Goal: Information Seeking & Learning: Learn about a topic

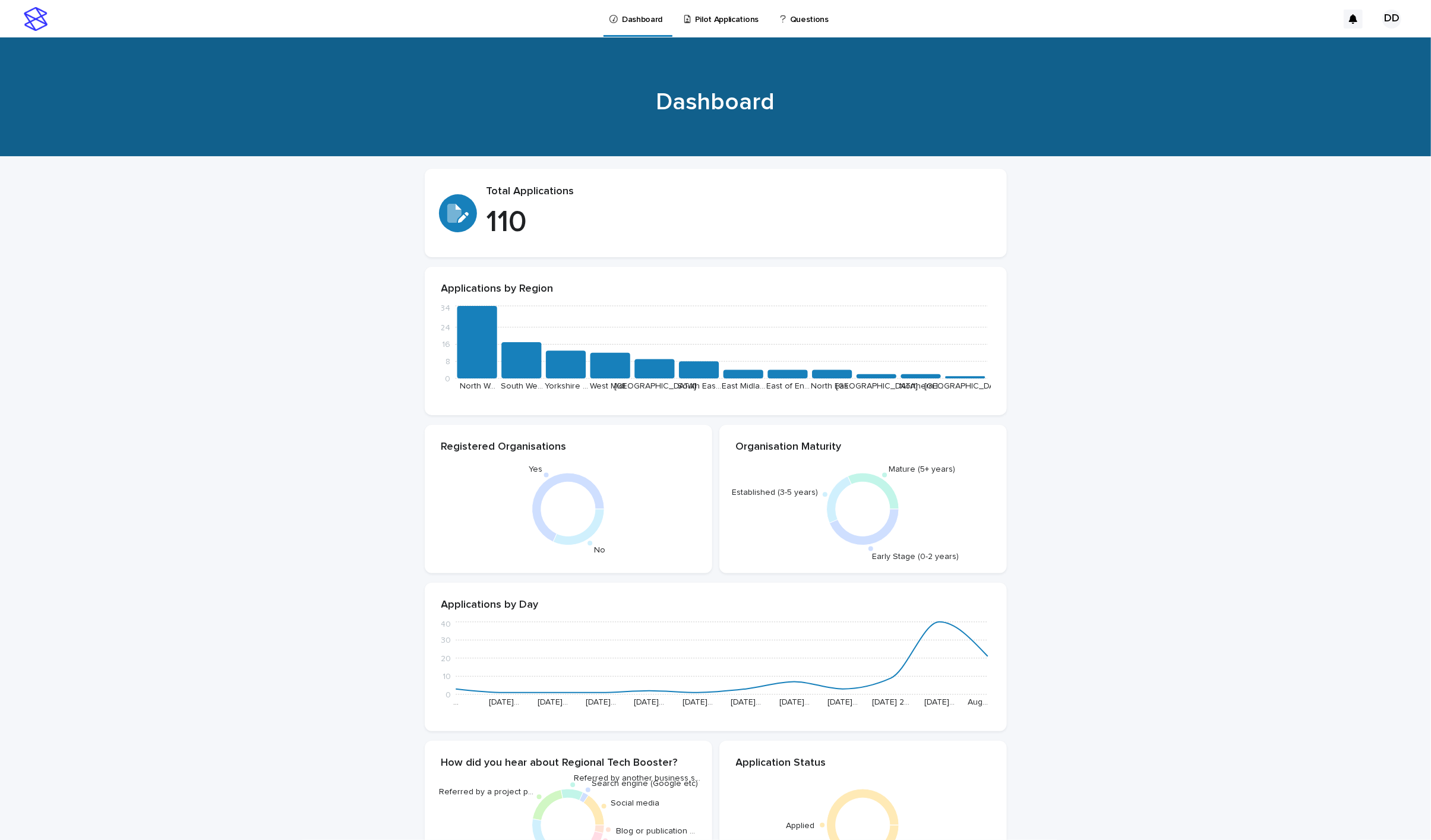
scroll to position [149, 0]
click at [729, 15] on p "Pilot Applications" at bounding box center [726, 12] width 63 height 25
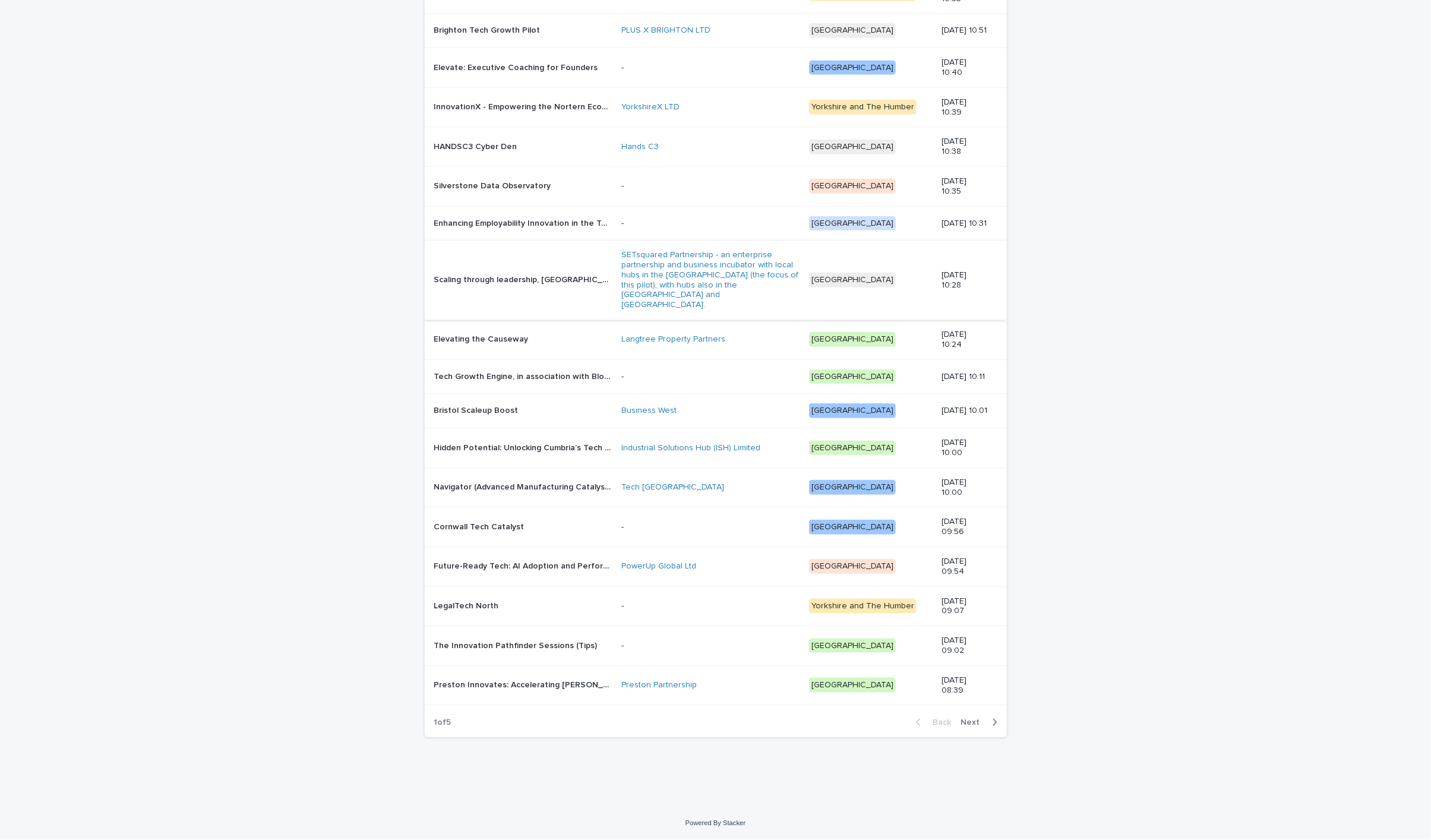
scroll to position [763, 0]
click at [976, 722] on span "Next" at bounding box center [974, 722] width 26 height 8
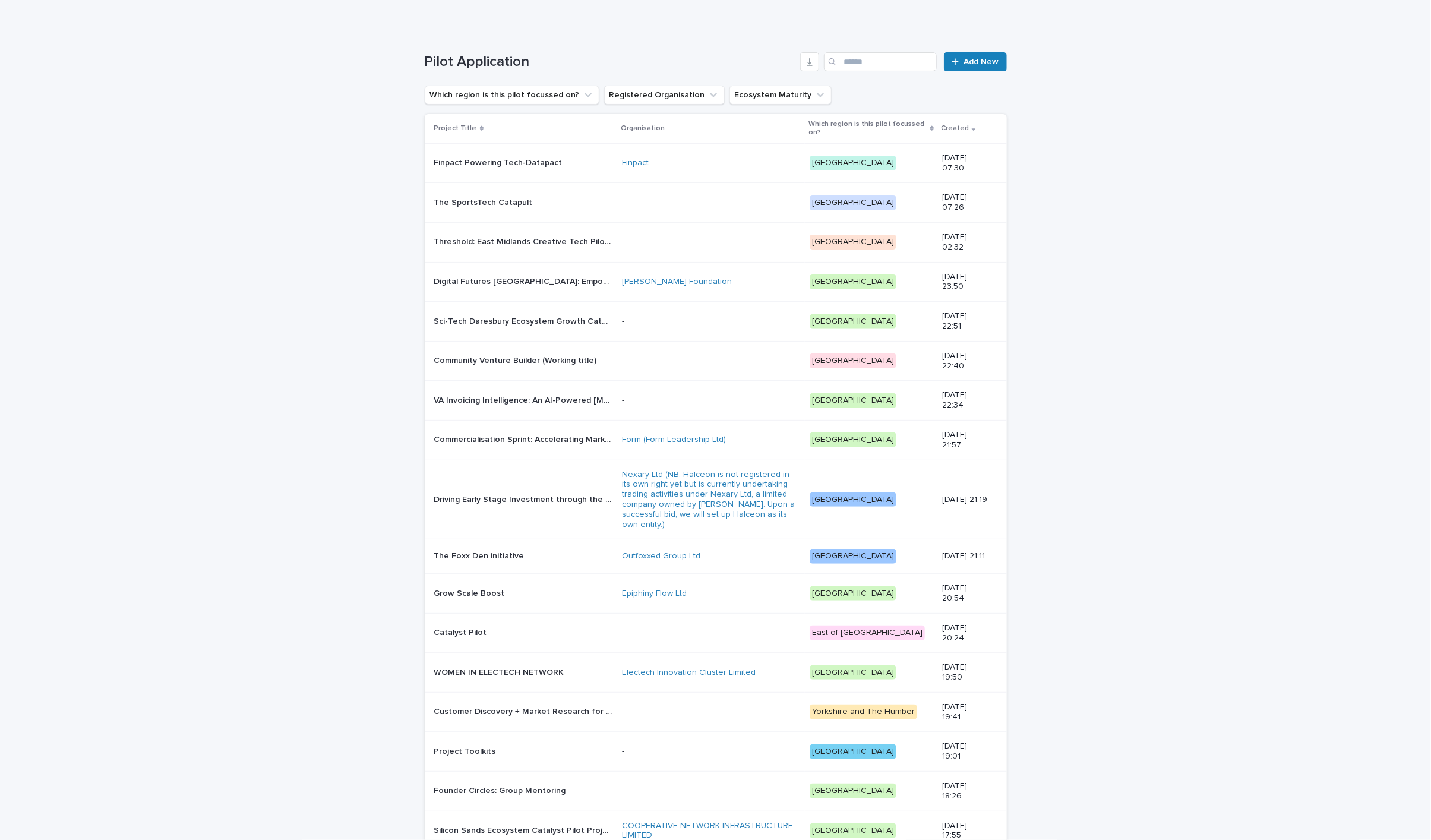
scroll to position [127, 0]
click at [560, 93] on button "Which region is this pilot focussed on?" at bounding box center [512, 96] width 175 height 19
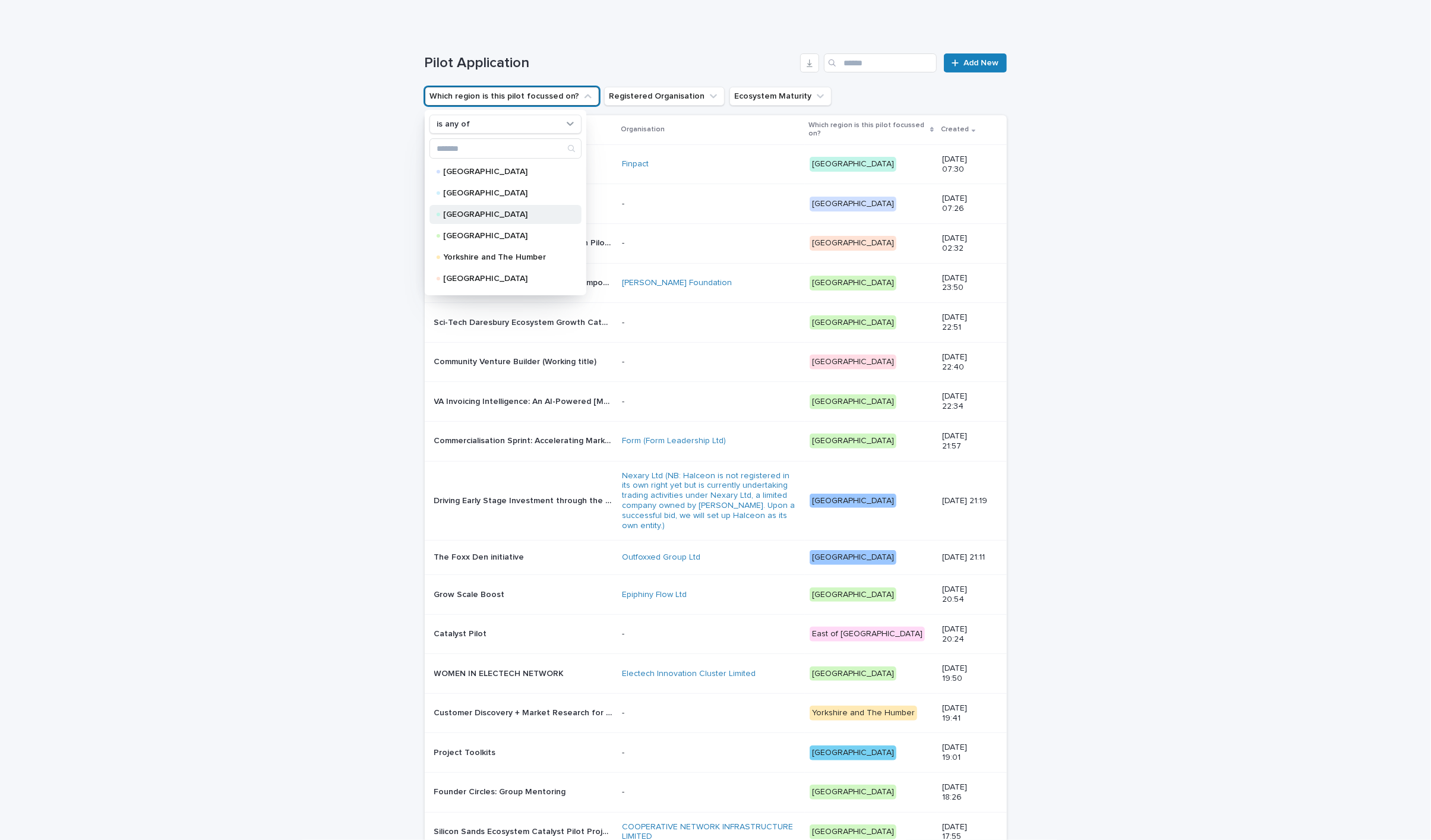
click at [490, 219] on div "North East England" at bounding box center [506, 214] width 152 height 19
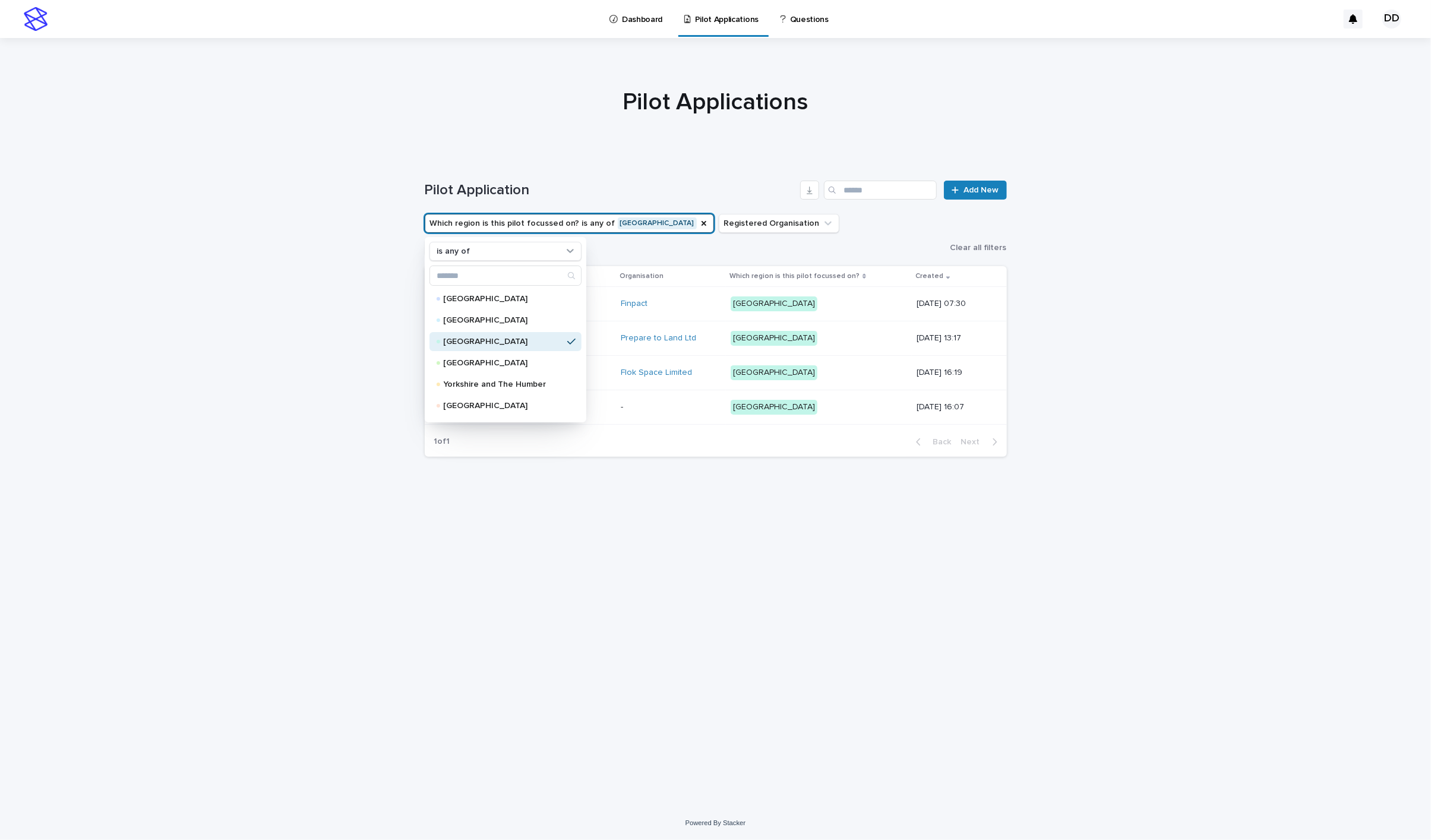
click at [596, 448] on div "Loading... Saving… Loading... Saving… Pilot Application Add New Which region is…" at bounding box center [716, 467] width 594 height 620
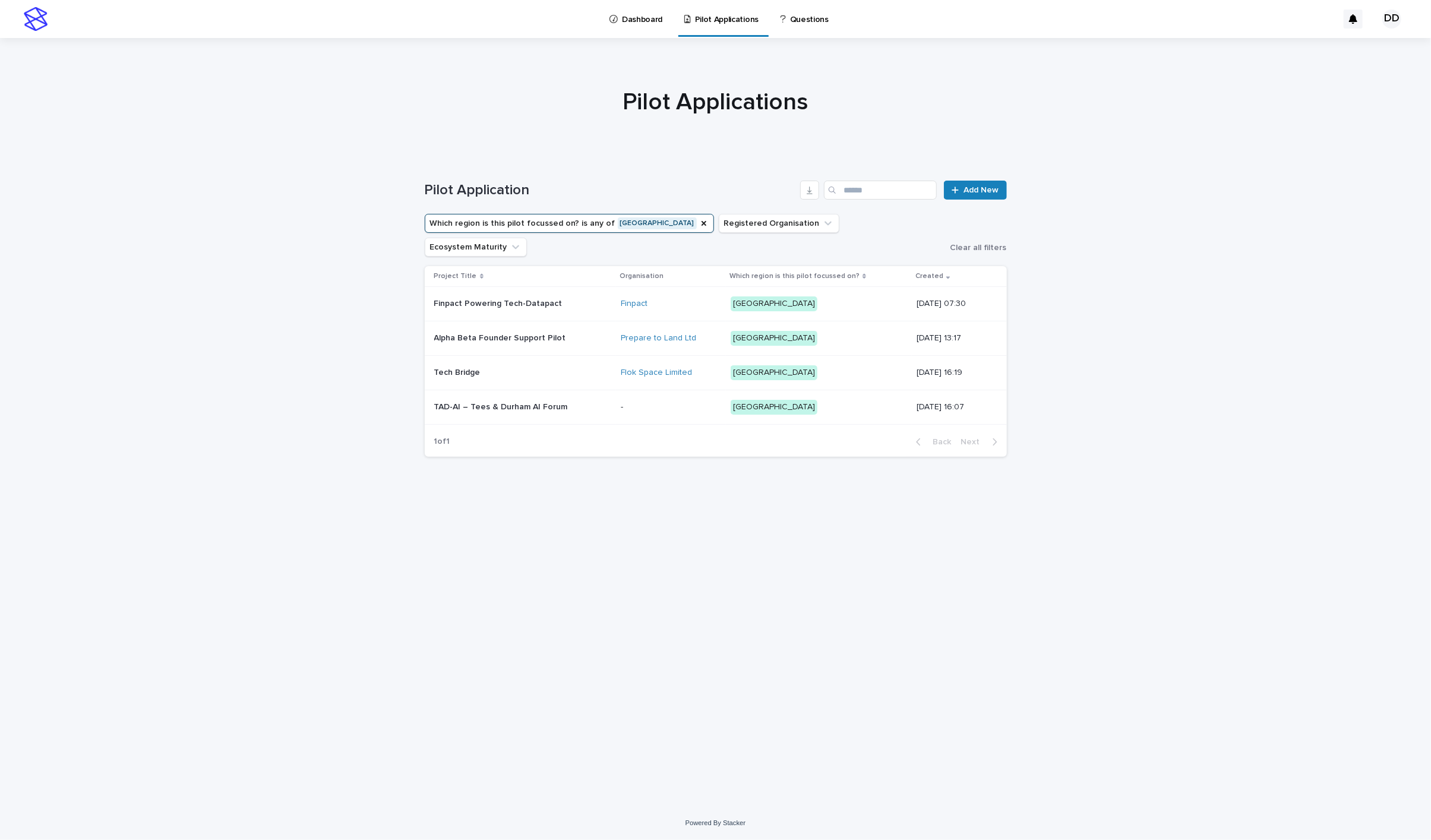
click at [568, 333] on p at bounding box center [522, 338] width 177 height 10
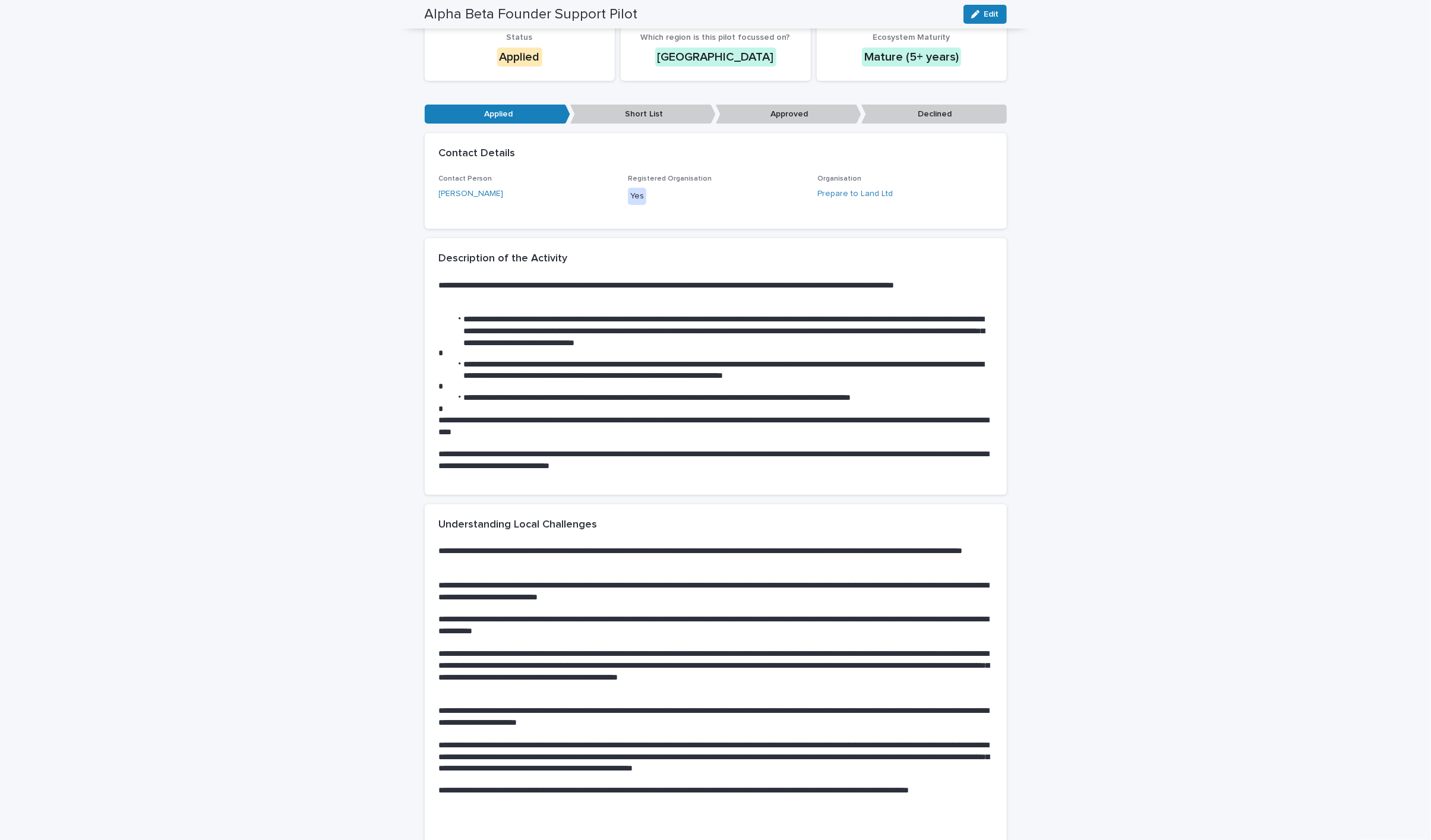
scroll to position [102, 0]
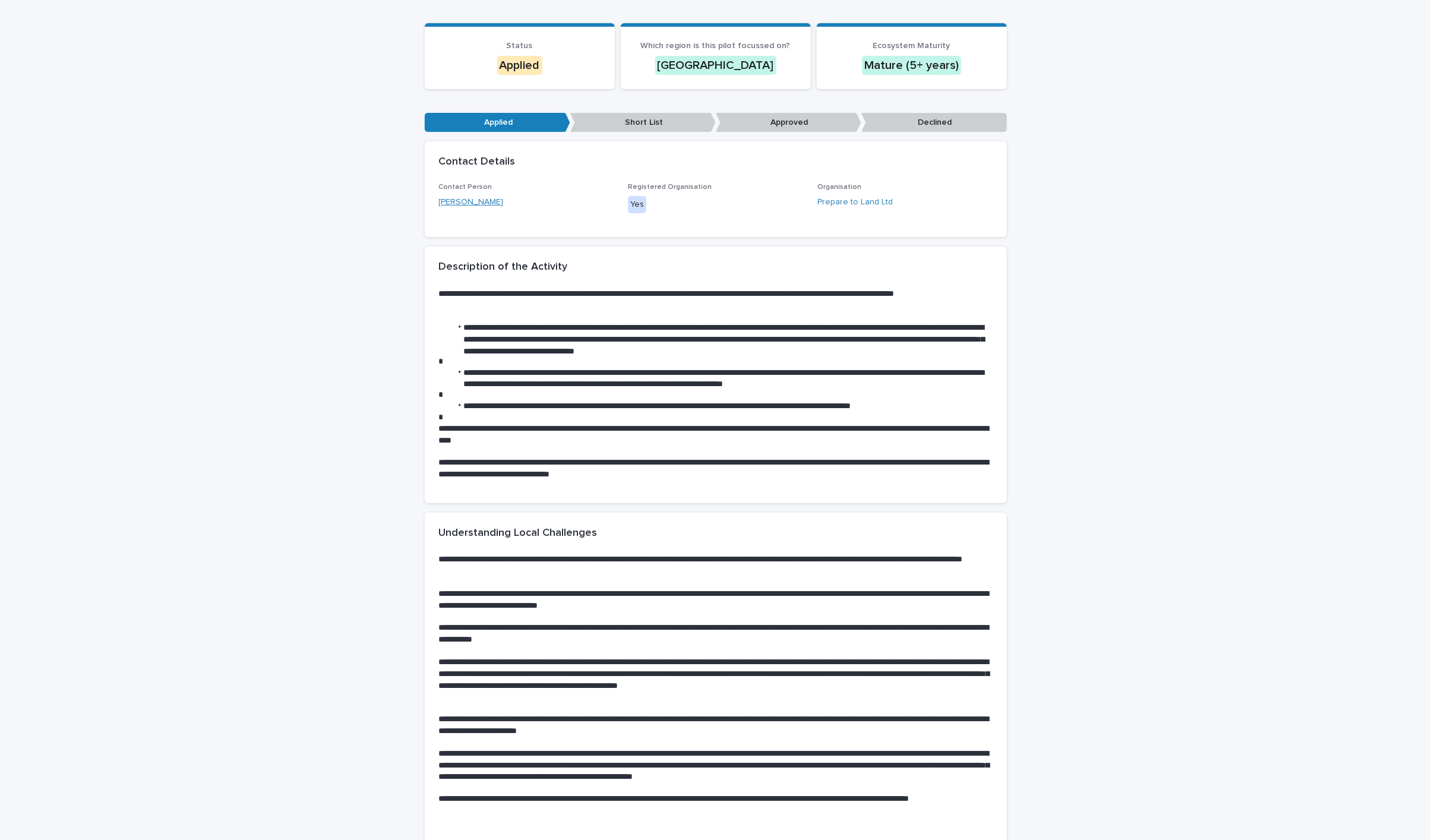
click at [472, 200] on link "Paul Smith" at bounding box center [471, 202] width 65 height 12
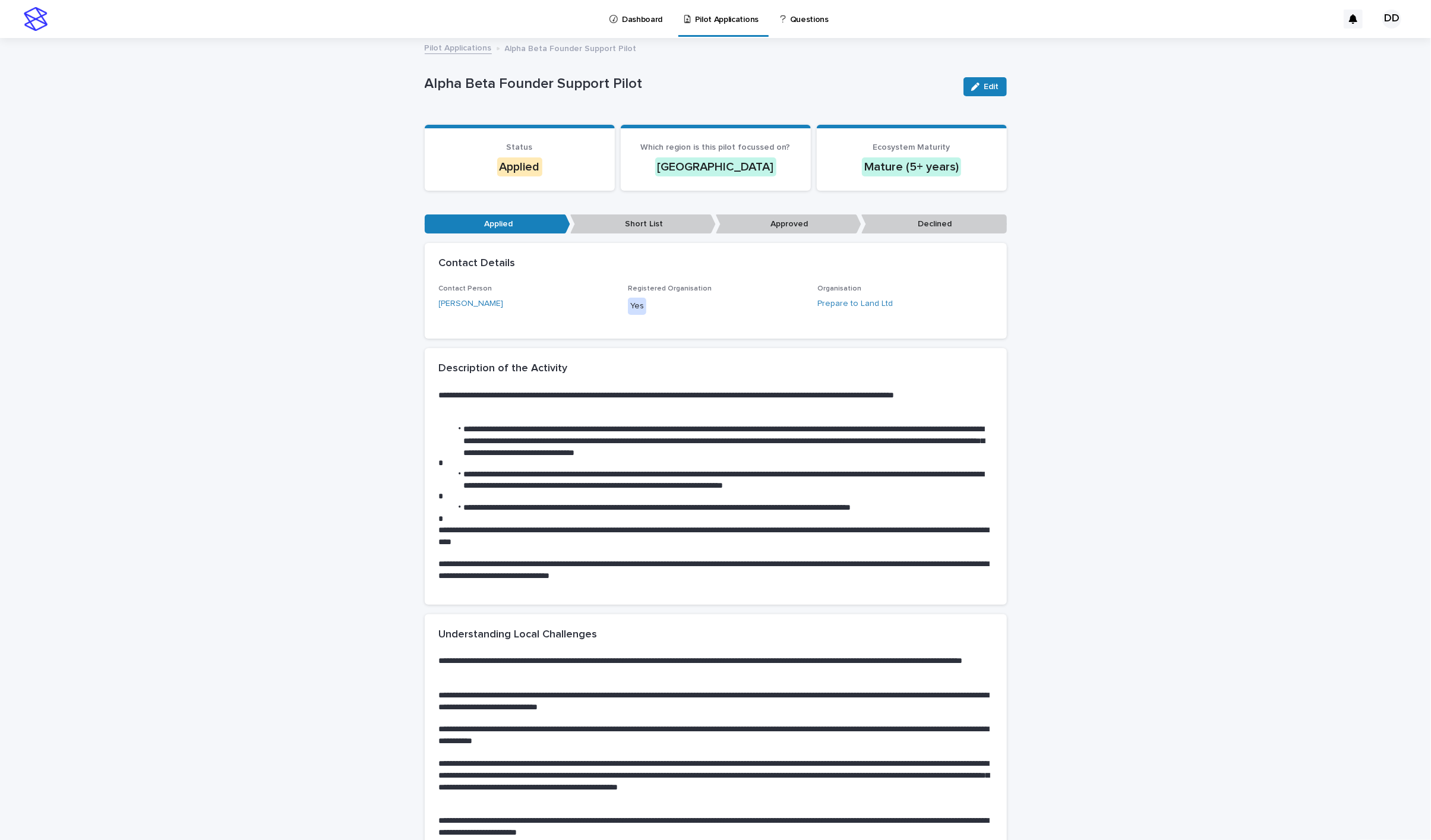
click at [445, 49] on link "Pilot Applications" at bounding box center [458, 47] width 67 height 13
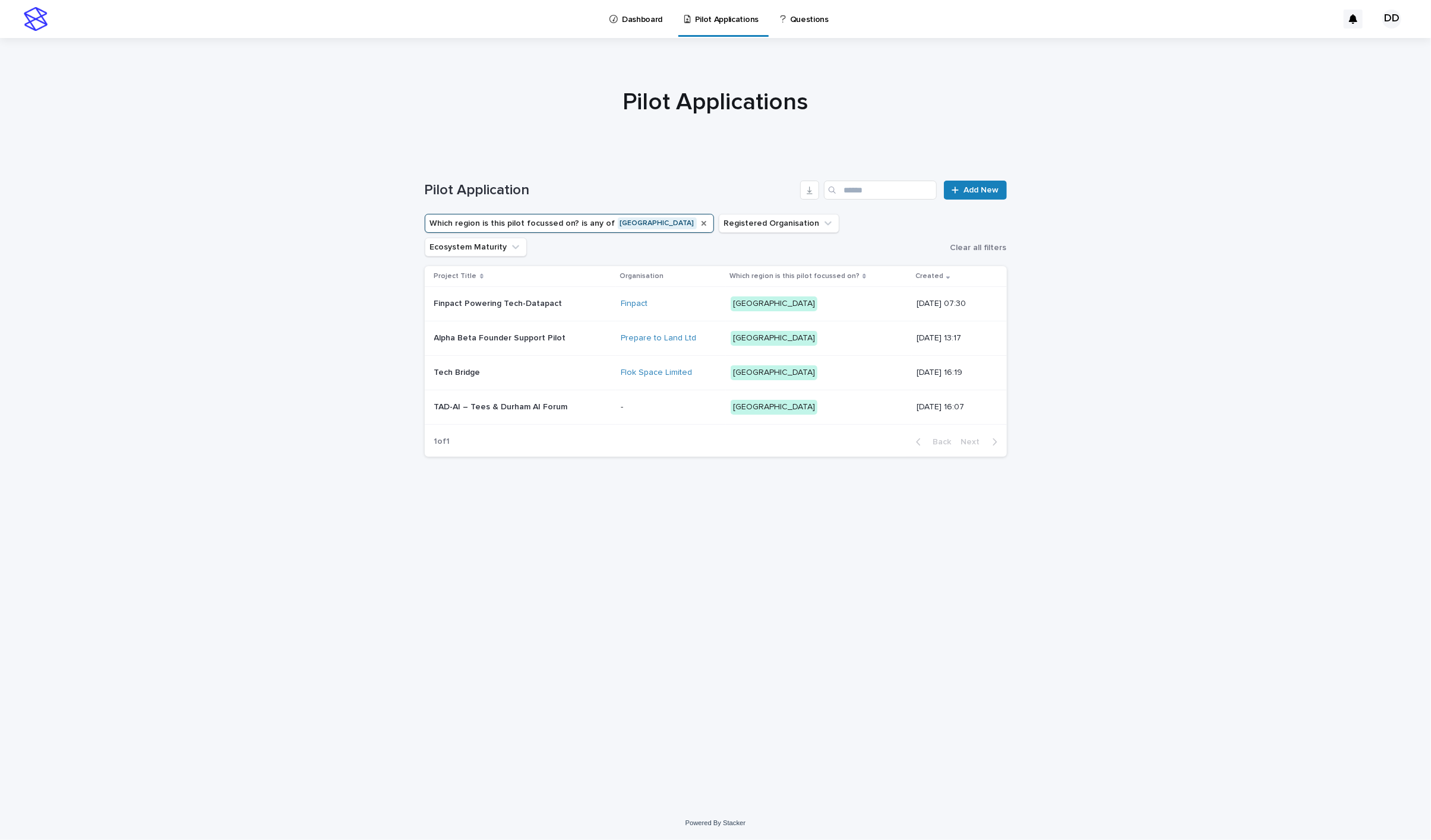
click at [699, 221] on icon "Which region is this pilot focussed on?" at bounding box center [704, 223] width 10 height 10
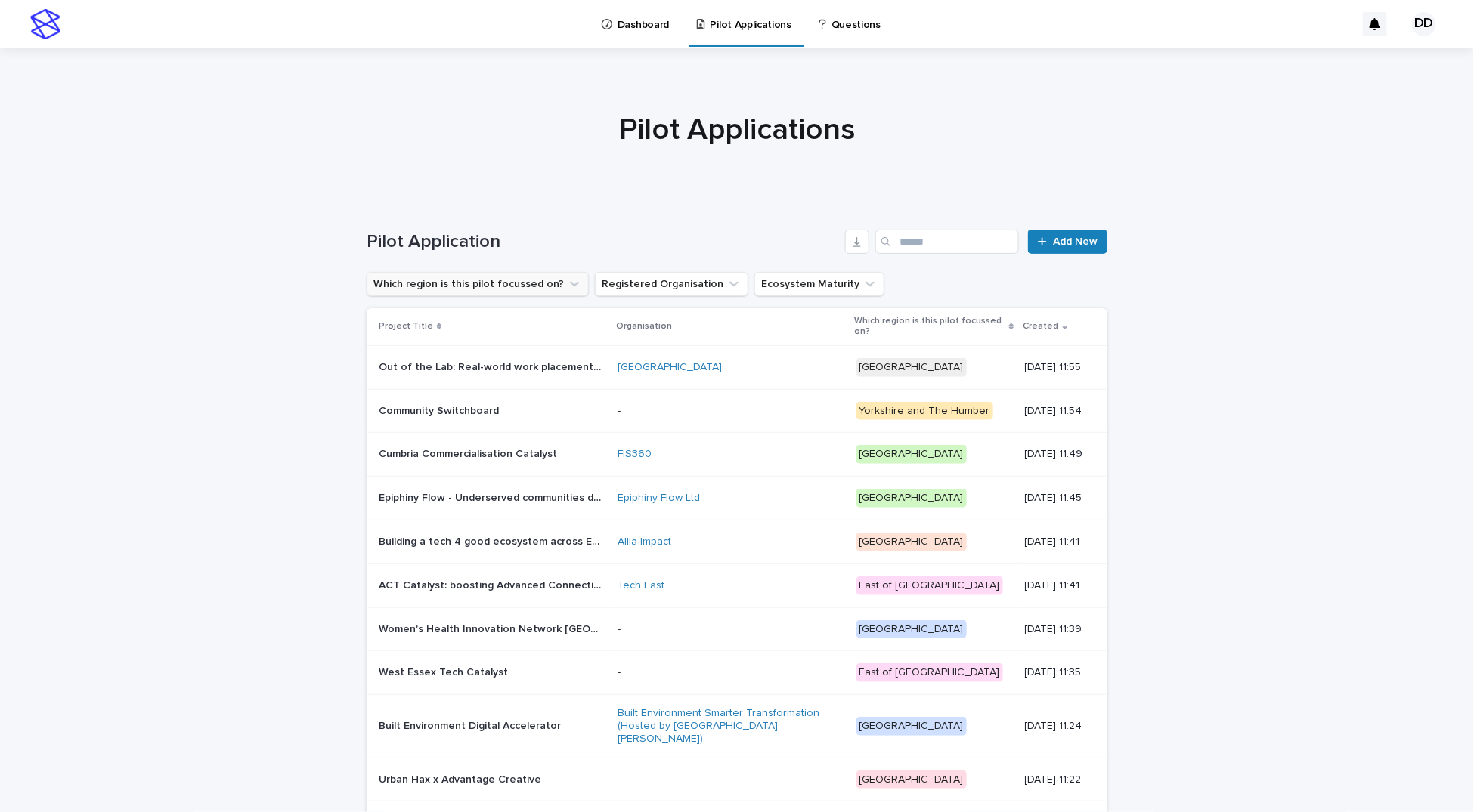
click at [641, 32] on link "Dashboard" at bounding box center [638, 24] width 76 height 47
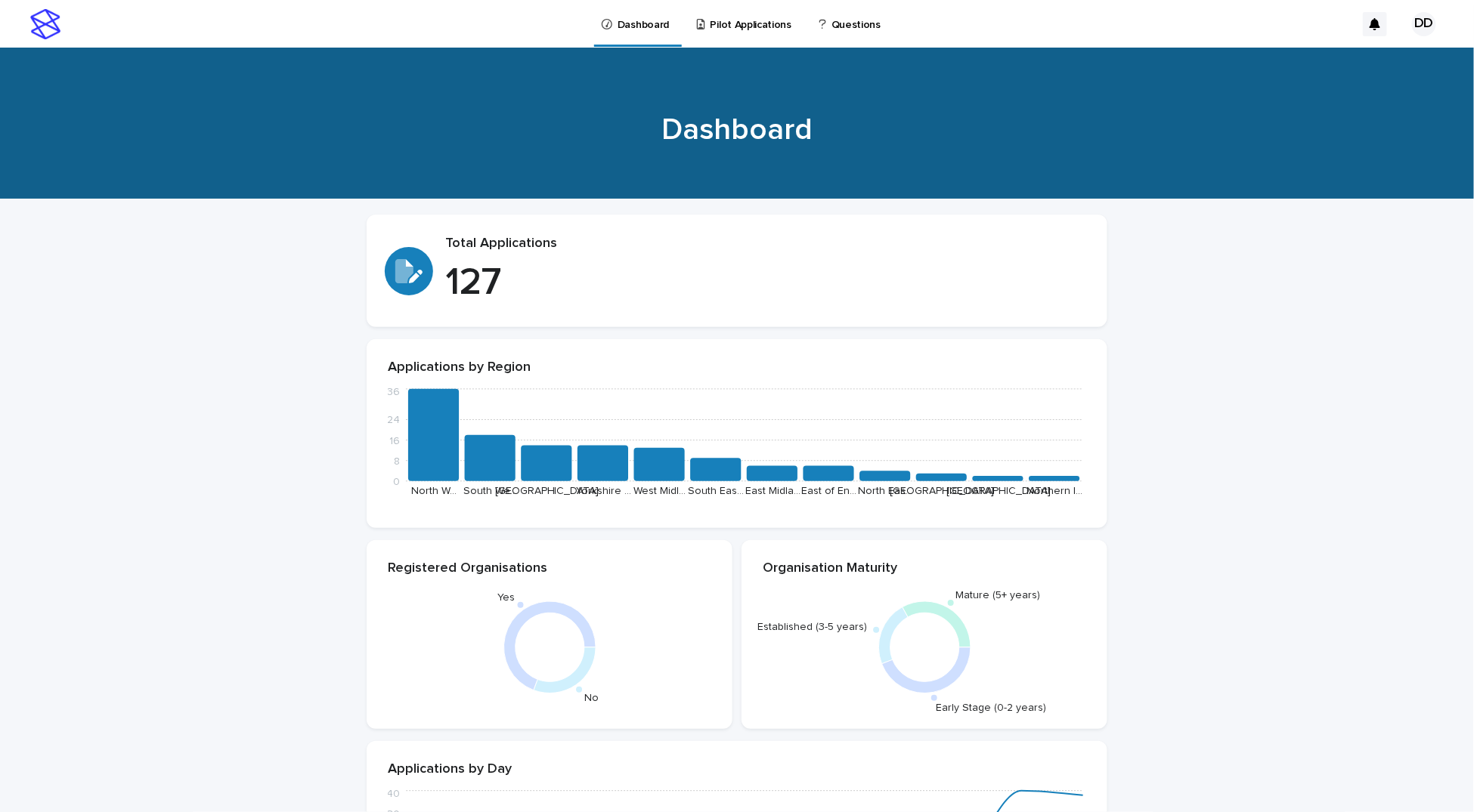
click at [746, 39] on link "Pilot Applications" at bounding box center [747, 24] width 103 height 47
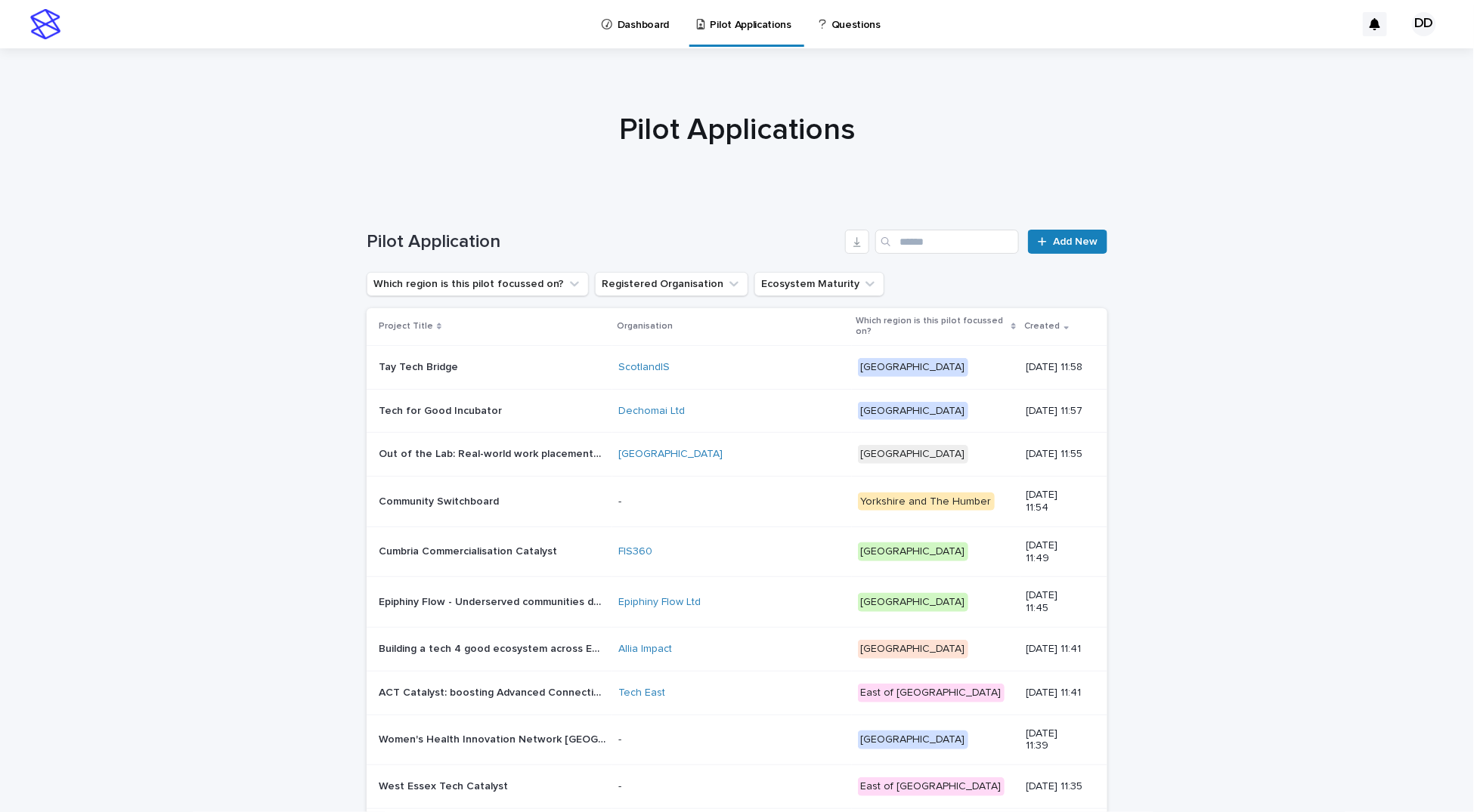
click at [636, 33] on link "Dashboard" at bounding box center [638, 24] width 76 height 47
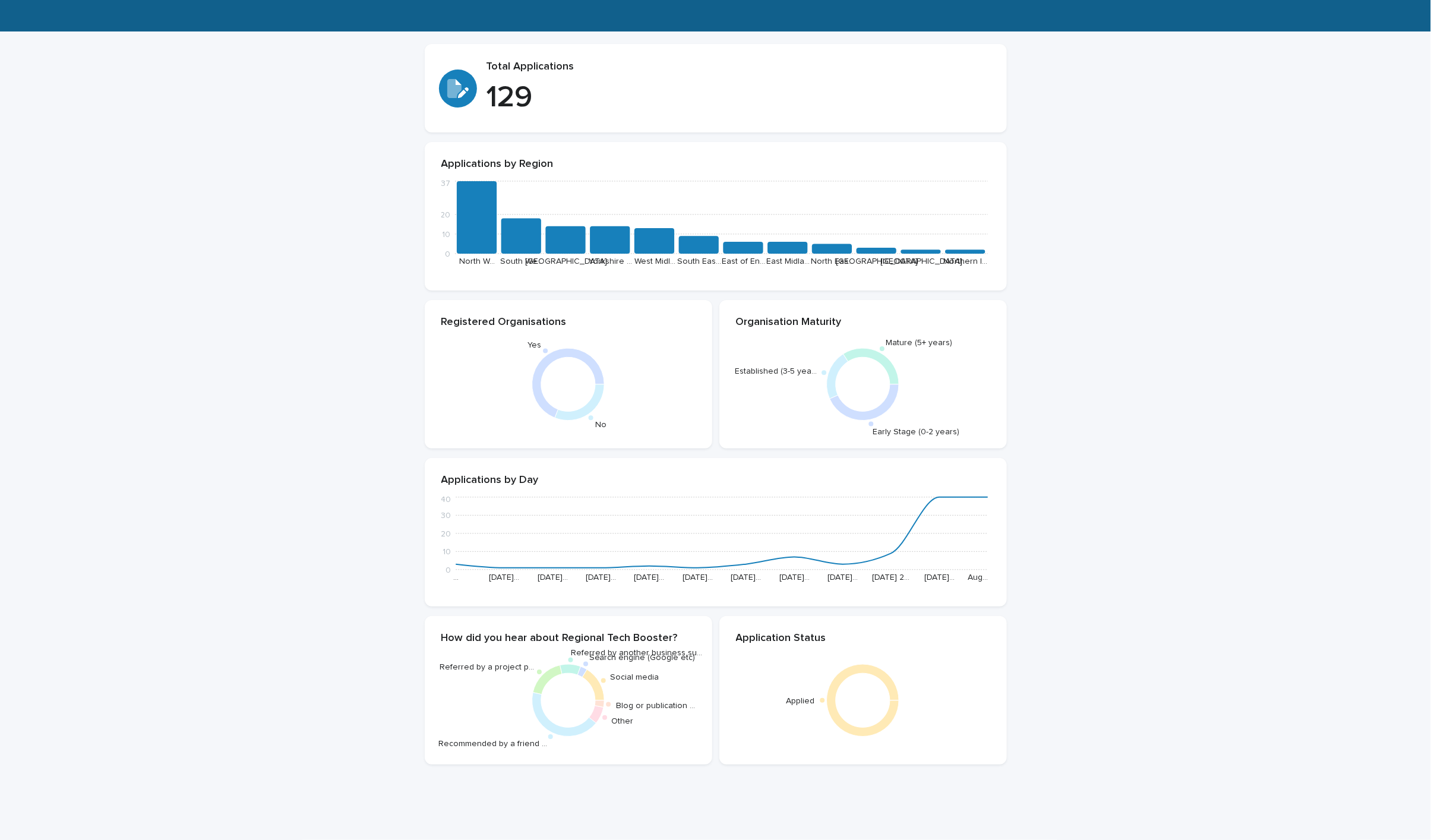
scroll to position [108, 0]
